Goal: Find specific page/section: Find specific page/section

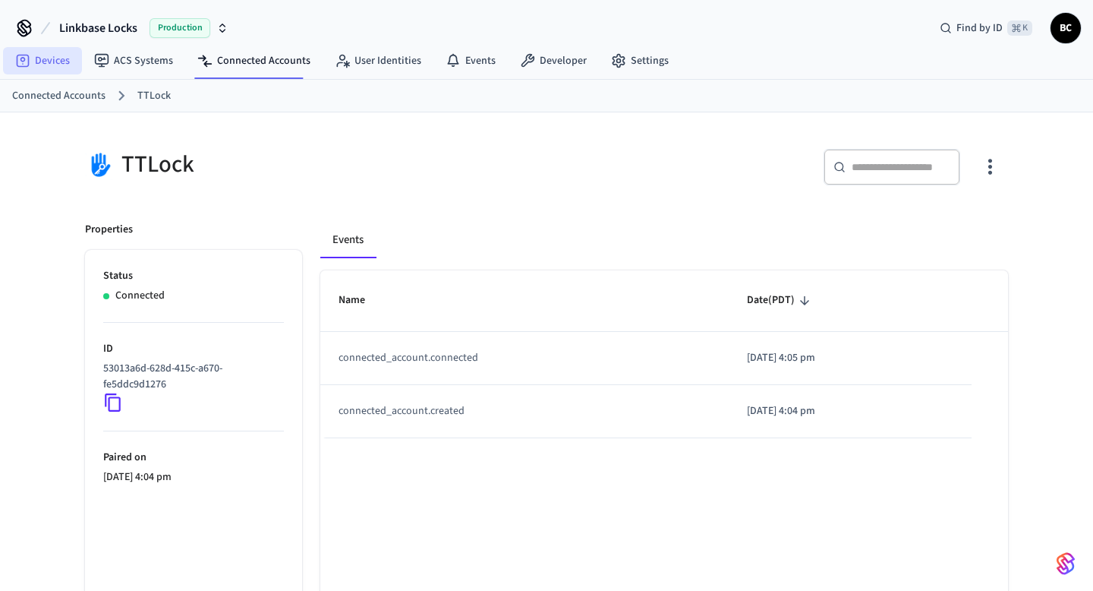
click at [36, 62] on link "Devices" at bounding box center [42, 60] width 79 height 27
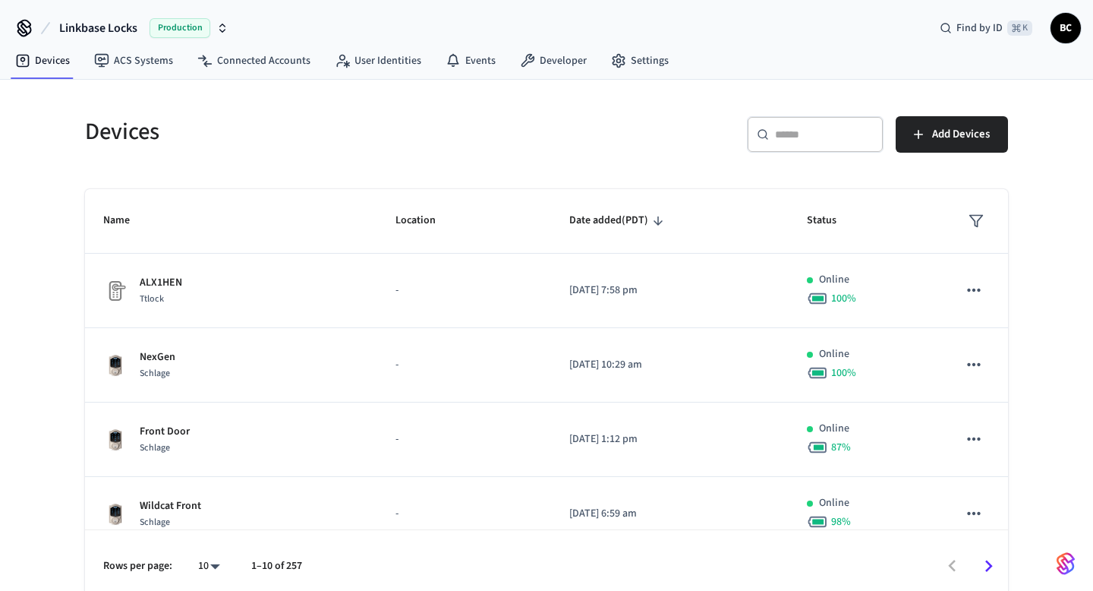
click at [784, 136] on input "text" at bounding box center [824, 134] width 99 height 15
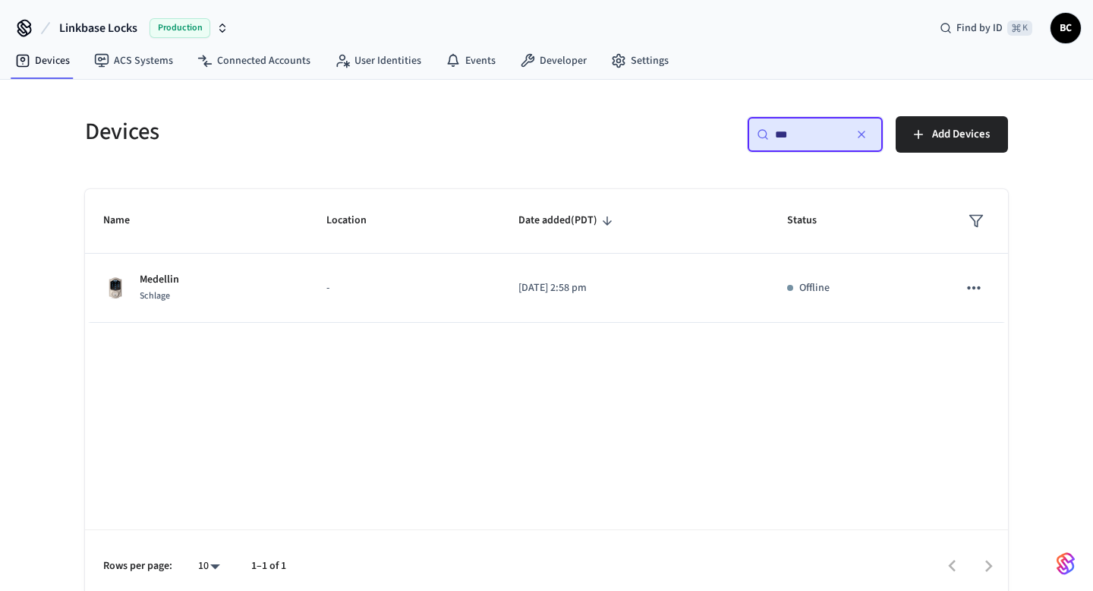
type input "****"
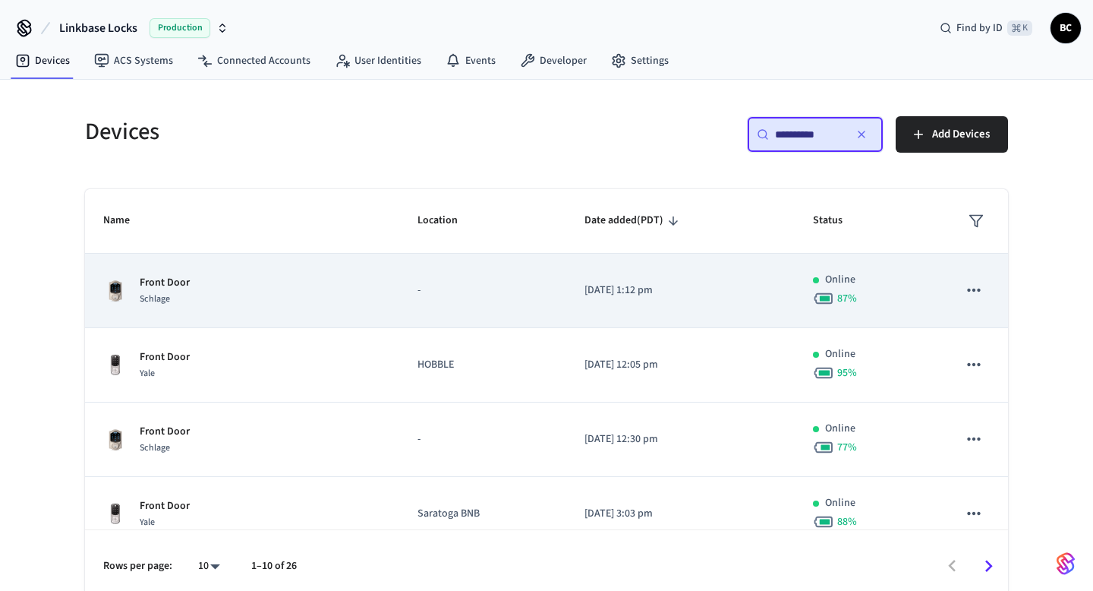
type input "**********"
click at [512, 292] on p "-" at bounding box center [483, 290] width 131 height 16
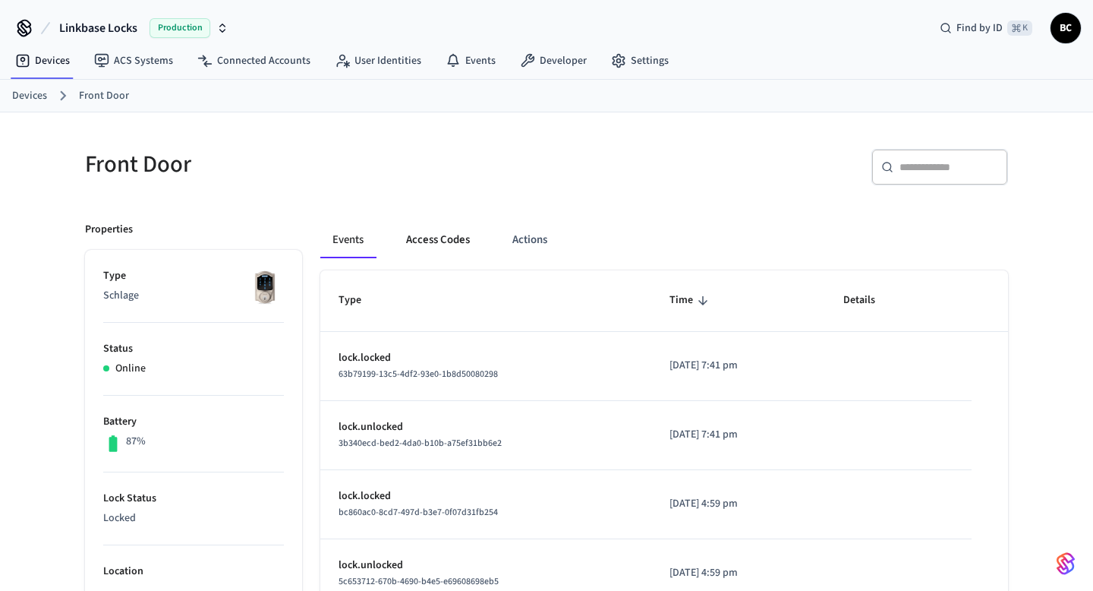
click at [452, 244] on button "Access Codes" at bounding box center [438, 240] width 88 height 36
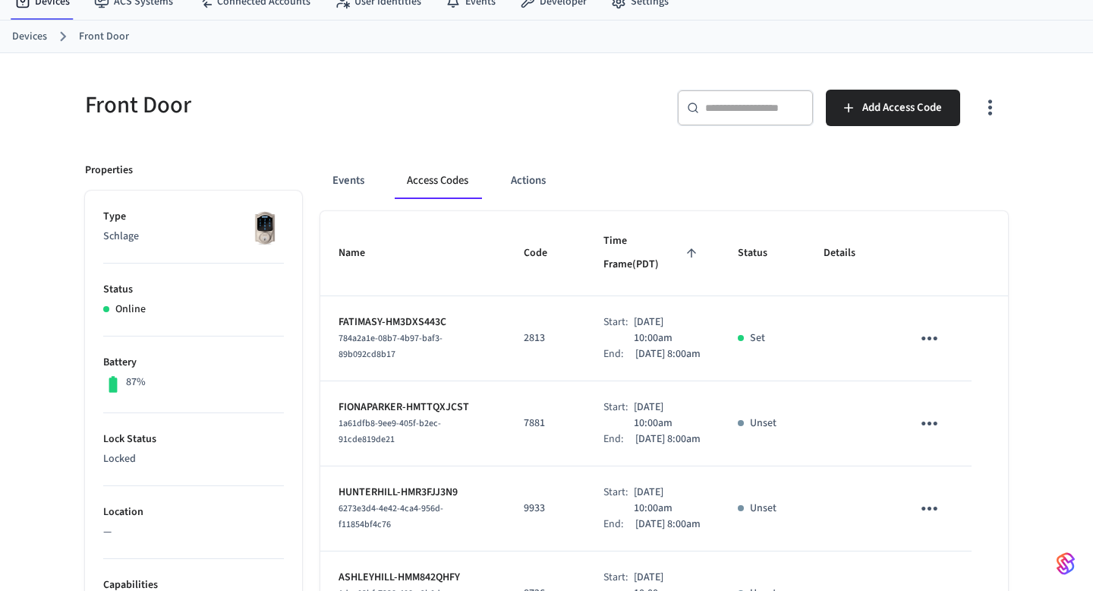
scroll to position [131, 0]
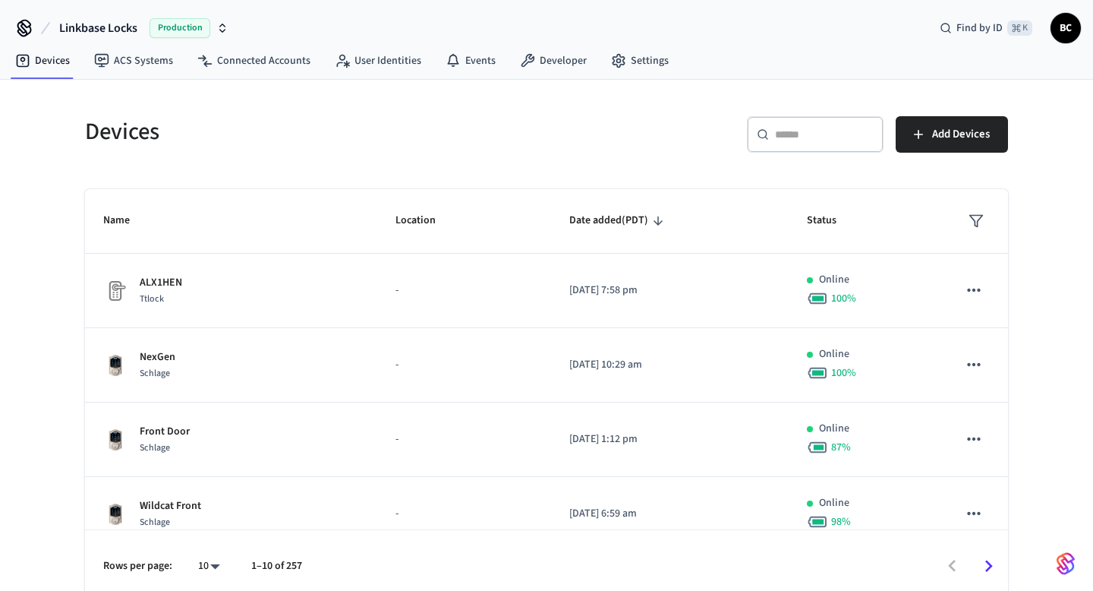
click at [832, 141] on input "text" at bounding box center [824, 134] width 99 height 15
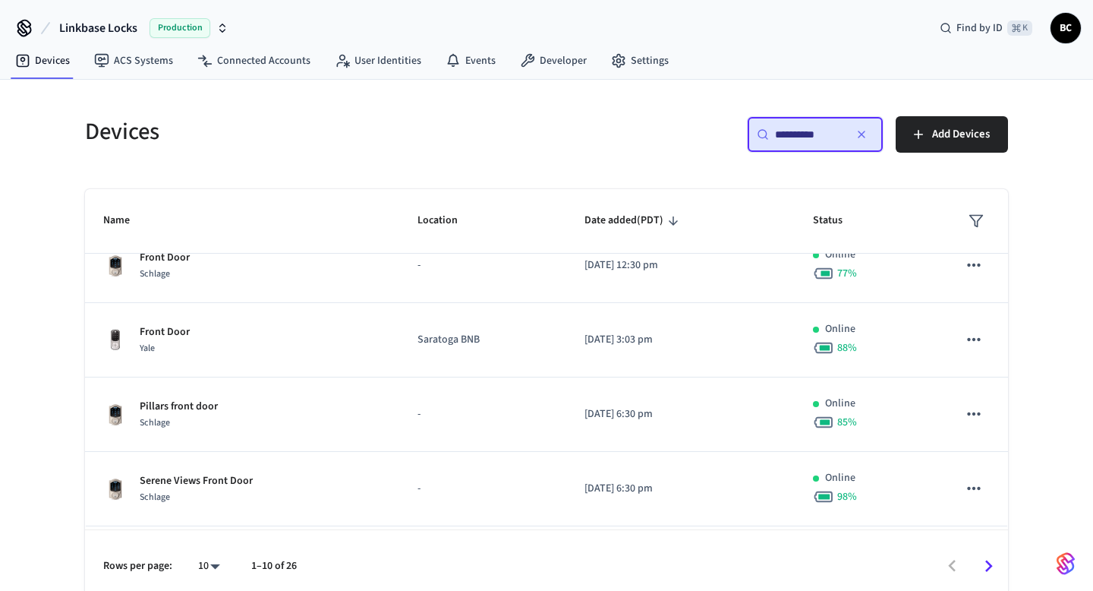
scroll to position [172, 0]
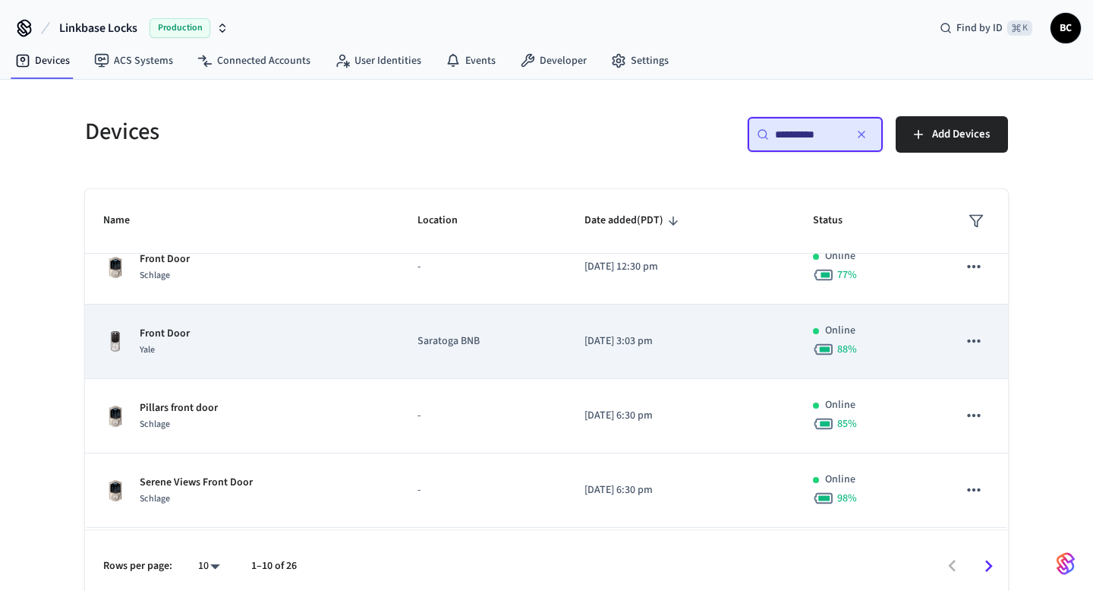
type input "**********"
click at [382, 345] on td "Front Door Yale" at bounding box center [242, 341] width 314 height 74
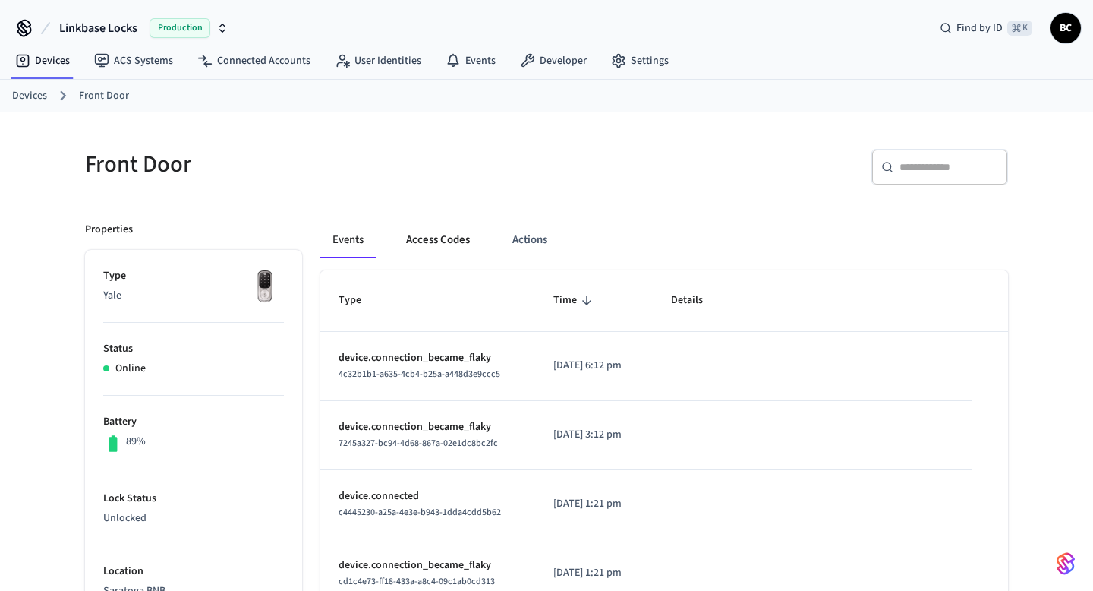
click at [433, 250] on button "Access Codes" at bounding box center [438, 240] width 88 height 36
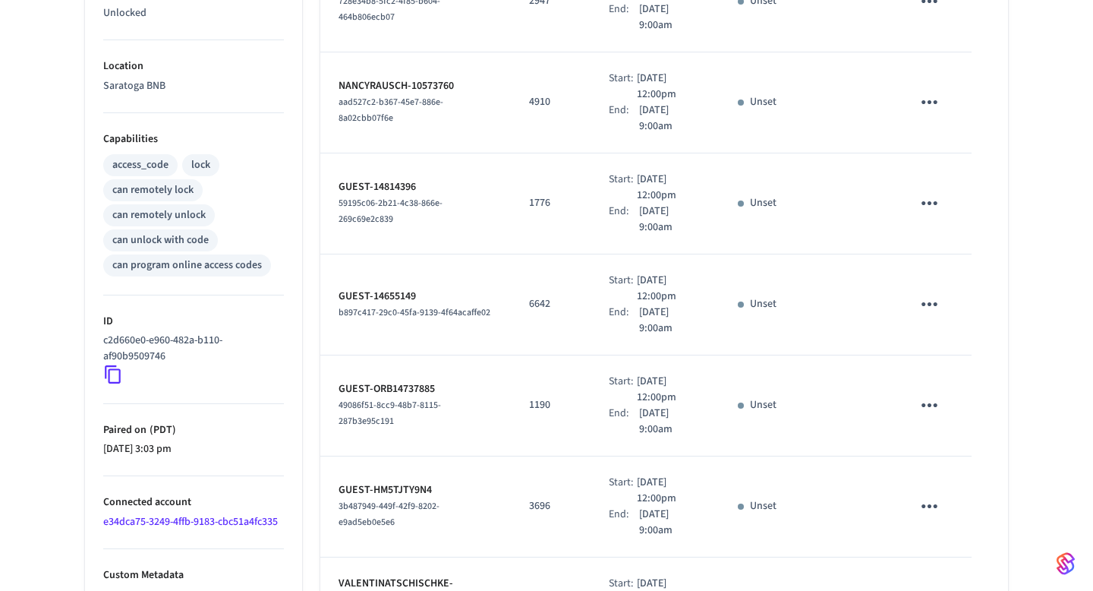
scroll to position [824, 0]
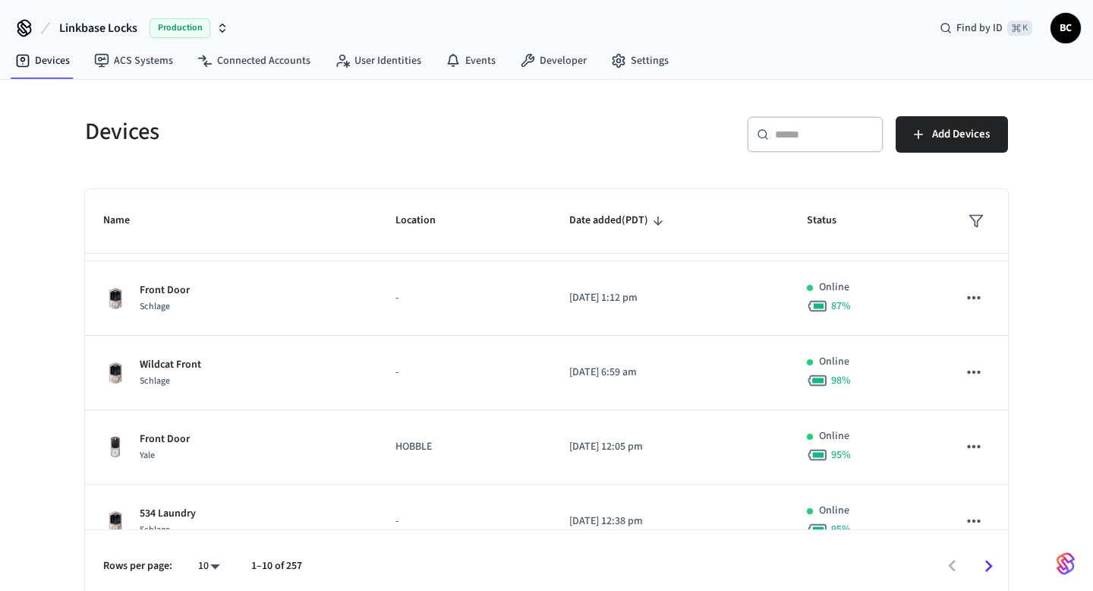
scroll to position [306, 0]
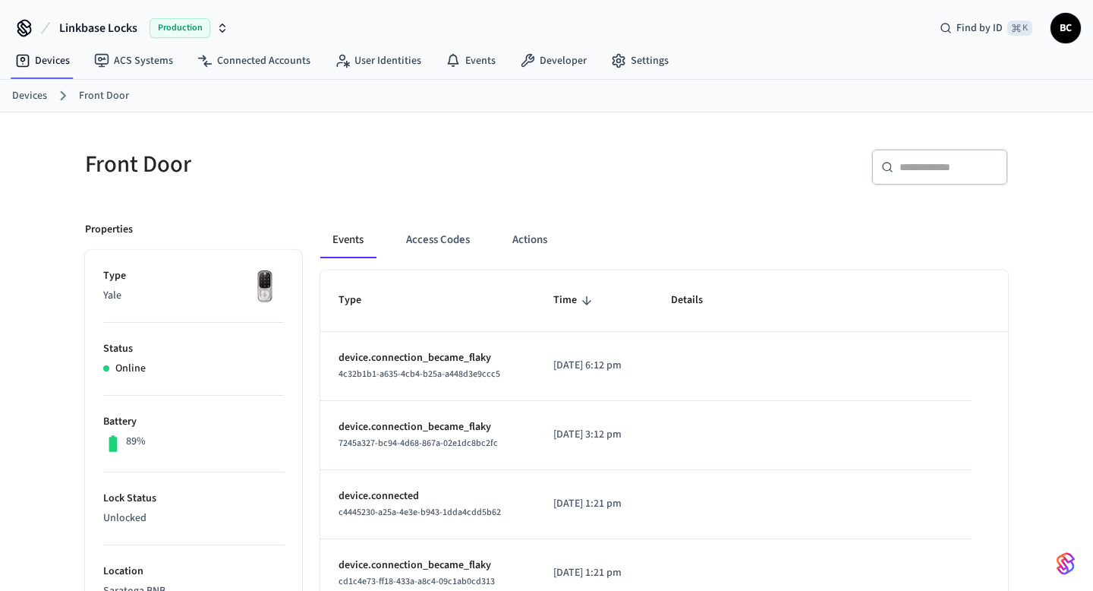
scroll to position [521, 0]
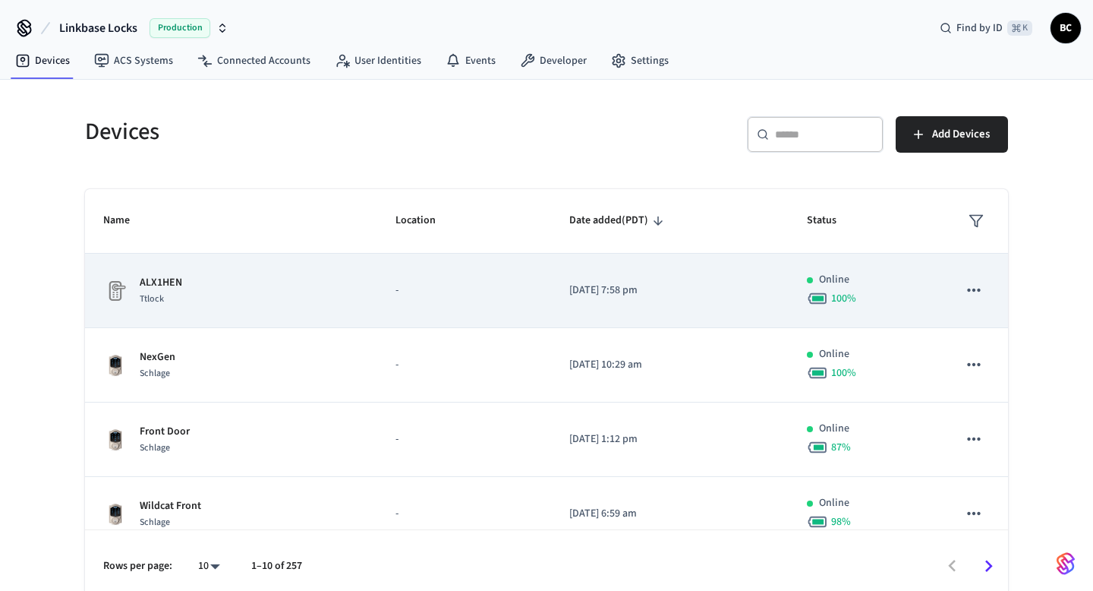
click at [457, 303] on td "-" at bounding box center [464, 291] width 174 height 74
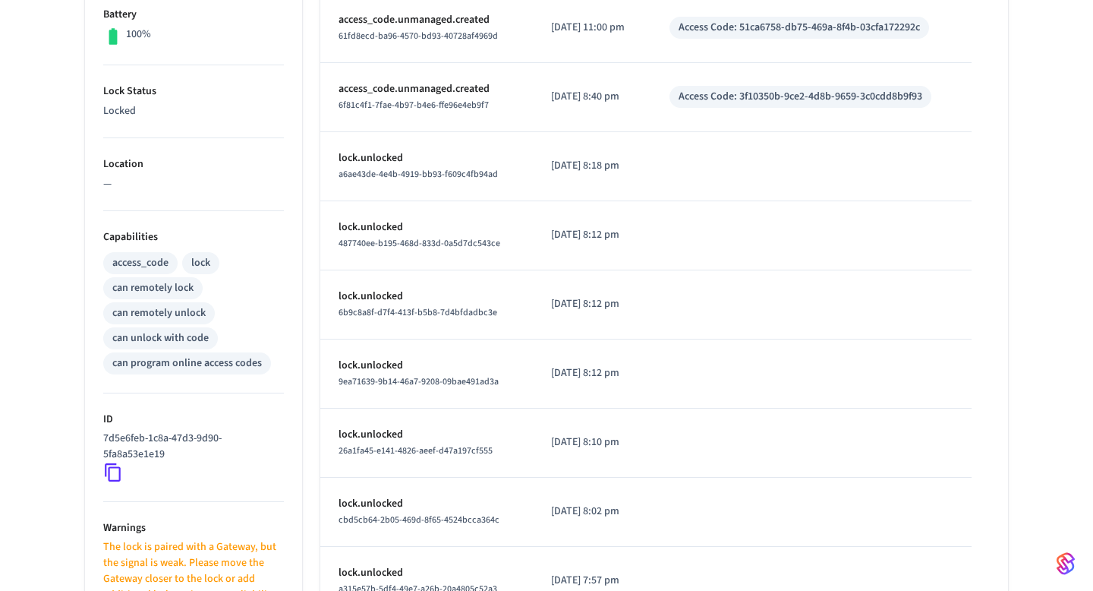
scroll to position [640, 0]
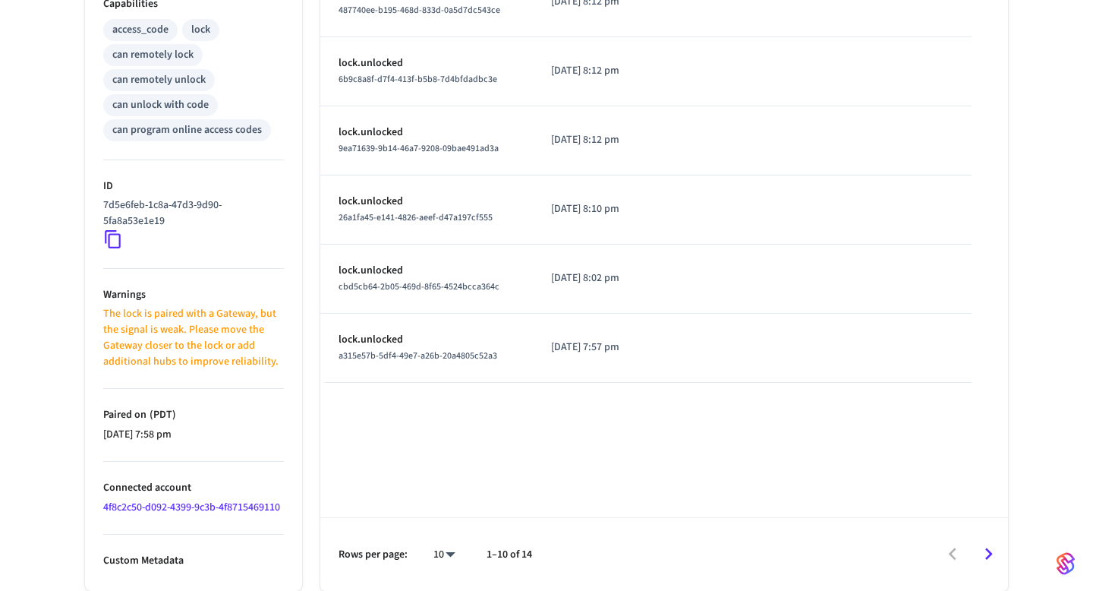
click at [189, 512] on link "4f8c2c50-d092-4399-9c3b-4f8715469110" at bounding box center [191, 507] width 177 height 15
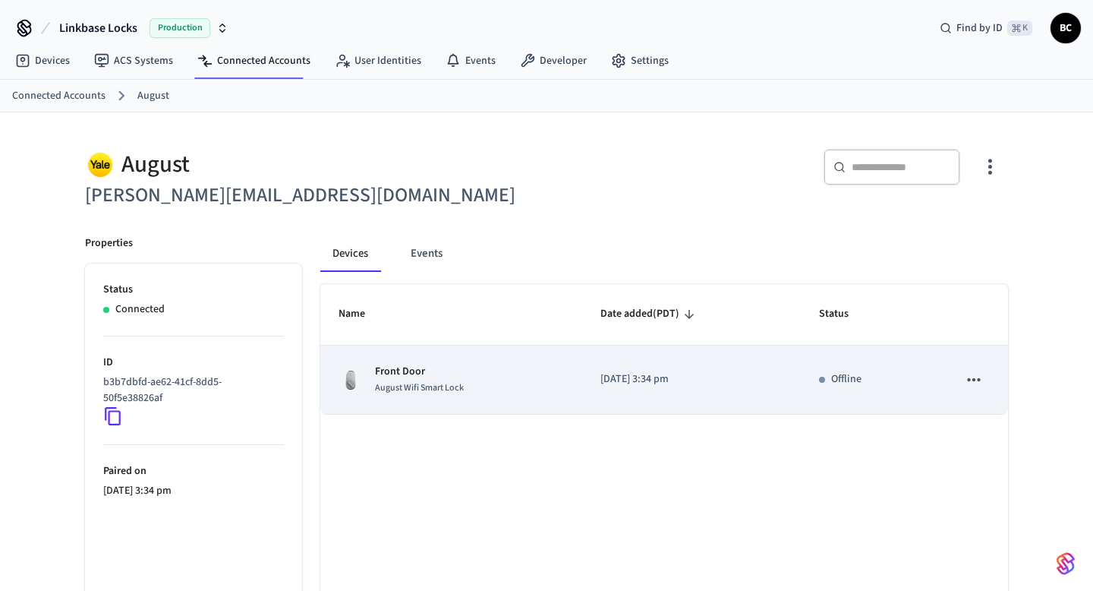
click at [509, 364] on div "Front Door August Wifi Smart Lock" at bounding box center [451, 380] width 225 height 32
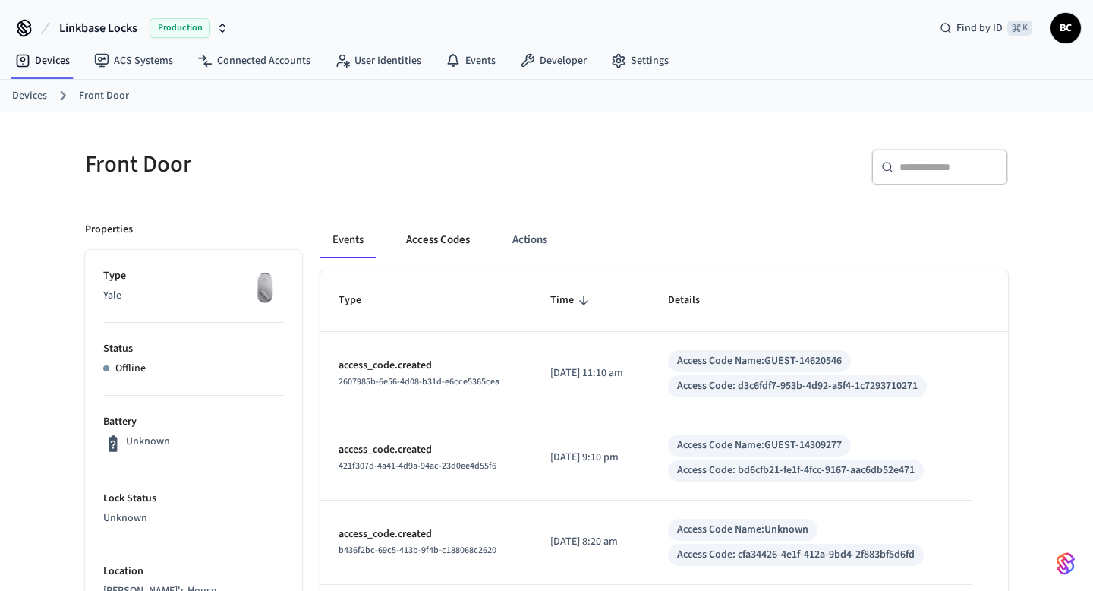
click at [447, 240] on button "Access Codes" at bounding box center [438, 240] width 88 height 36
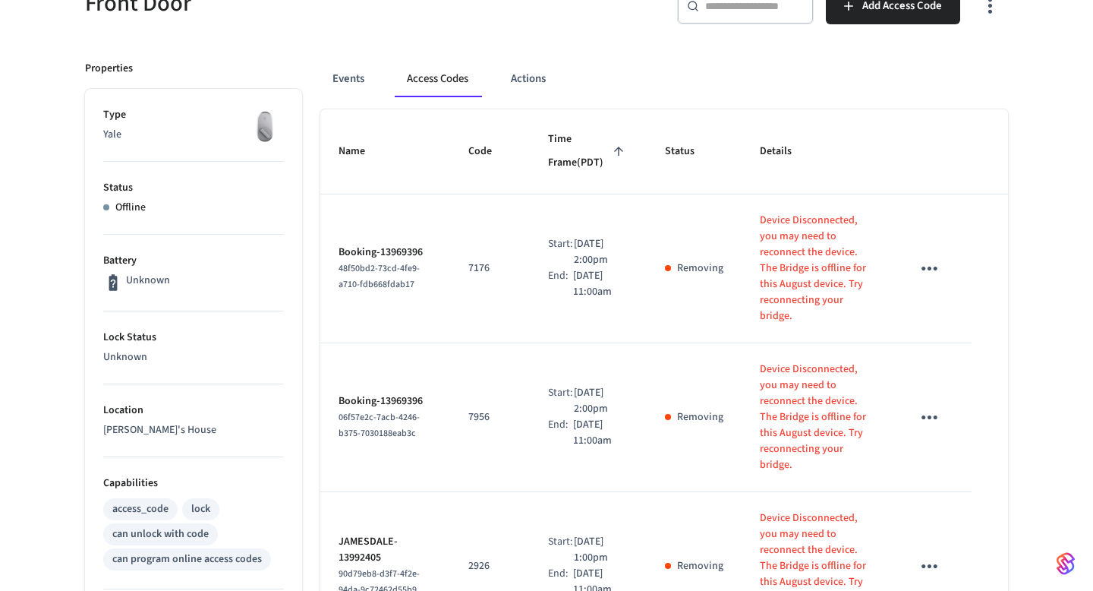
scroll to position [212, 0]
